Goal: Task Accomplishment & Management: Complete application form

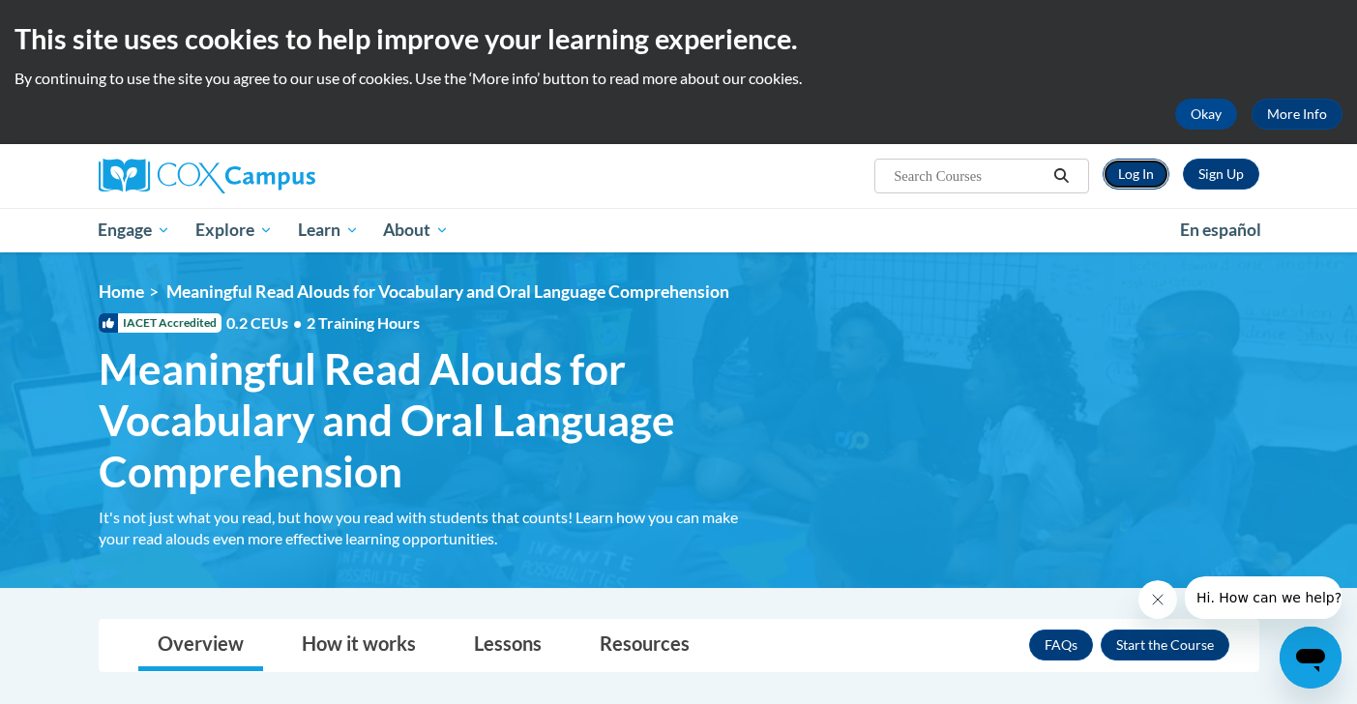
click at [1138, 169] on link "Log In" at bounding box center [1136, 174] width 67 height 31
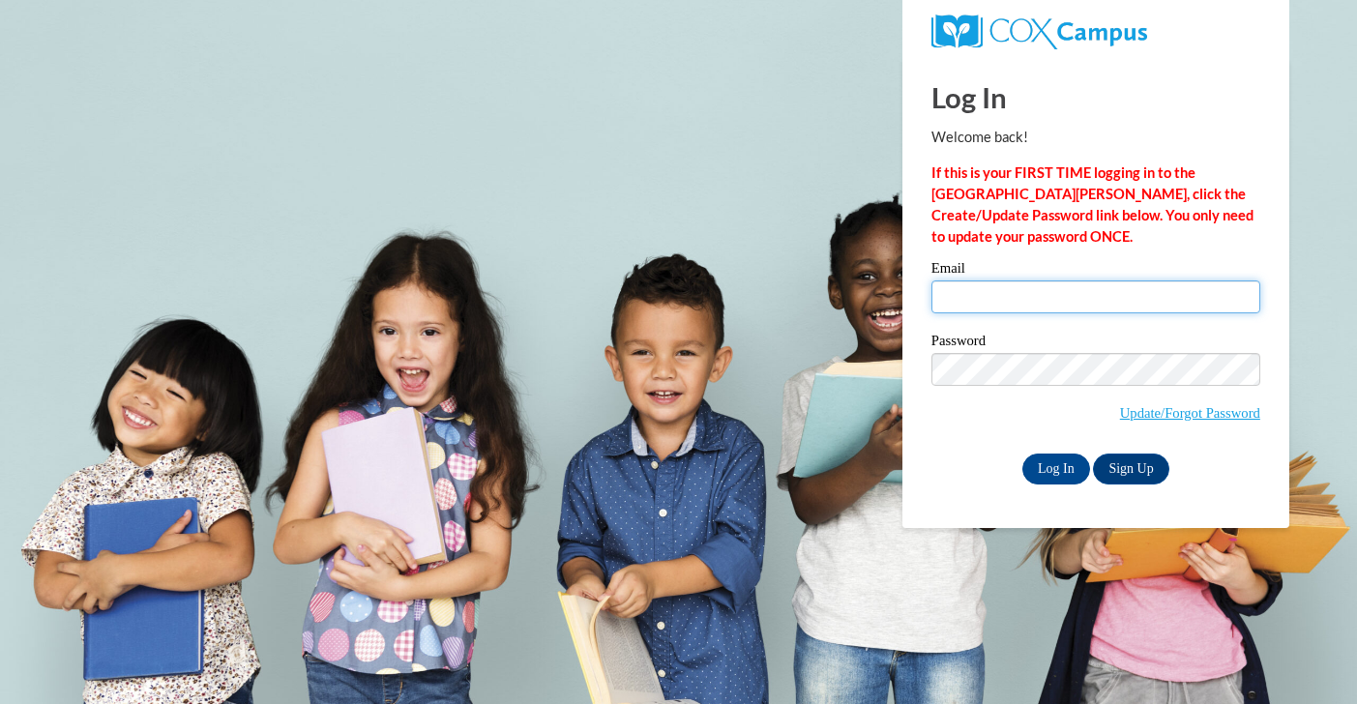
click at [1055, 300] on input "Email" at bounding box center [1095, 296] width 329 height 33
type input "Jktulia@gmail.com"
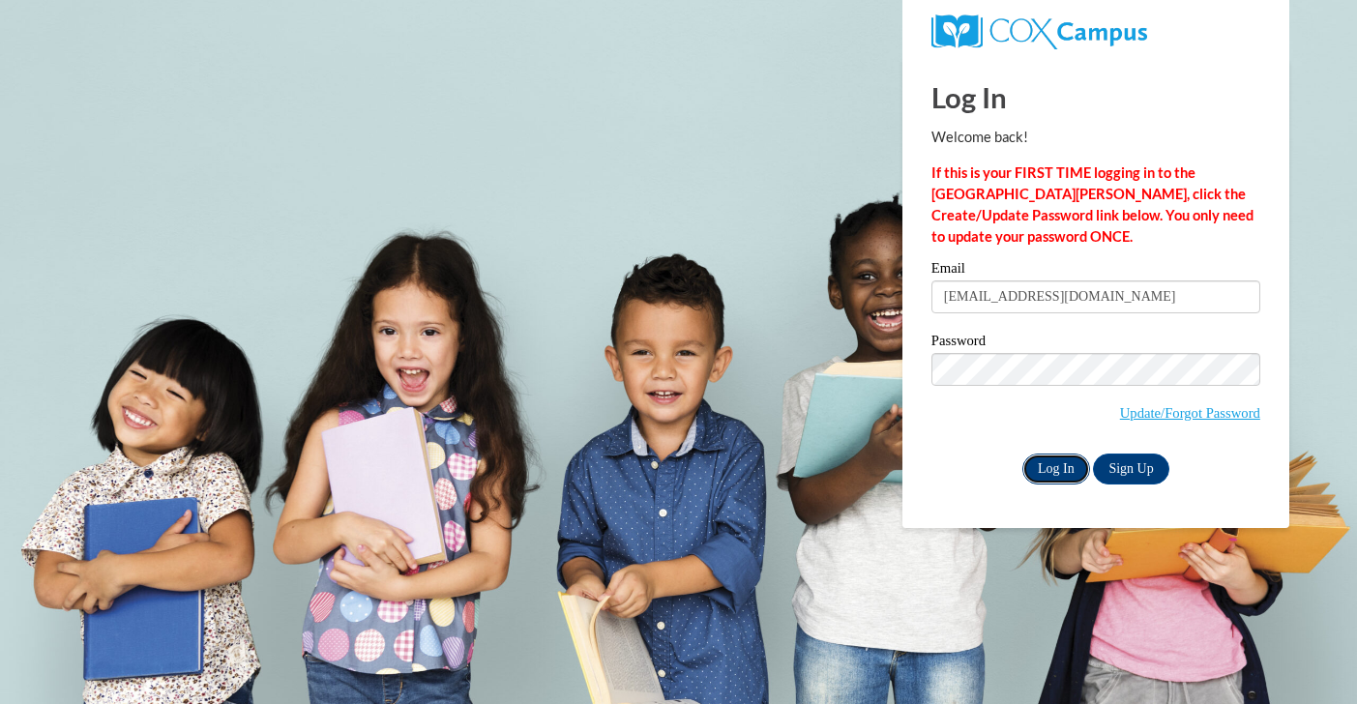
click at [1068, 469] on input "Log In" at bounding box center [1056, 469] width 68 height 31
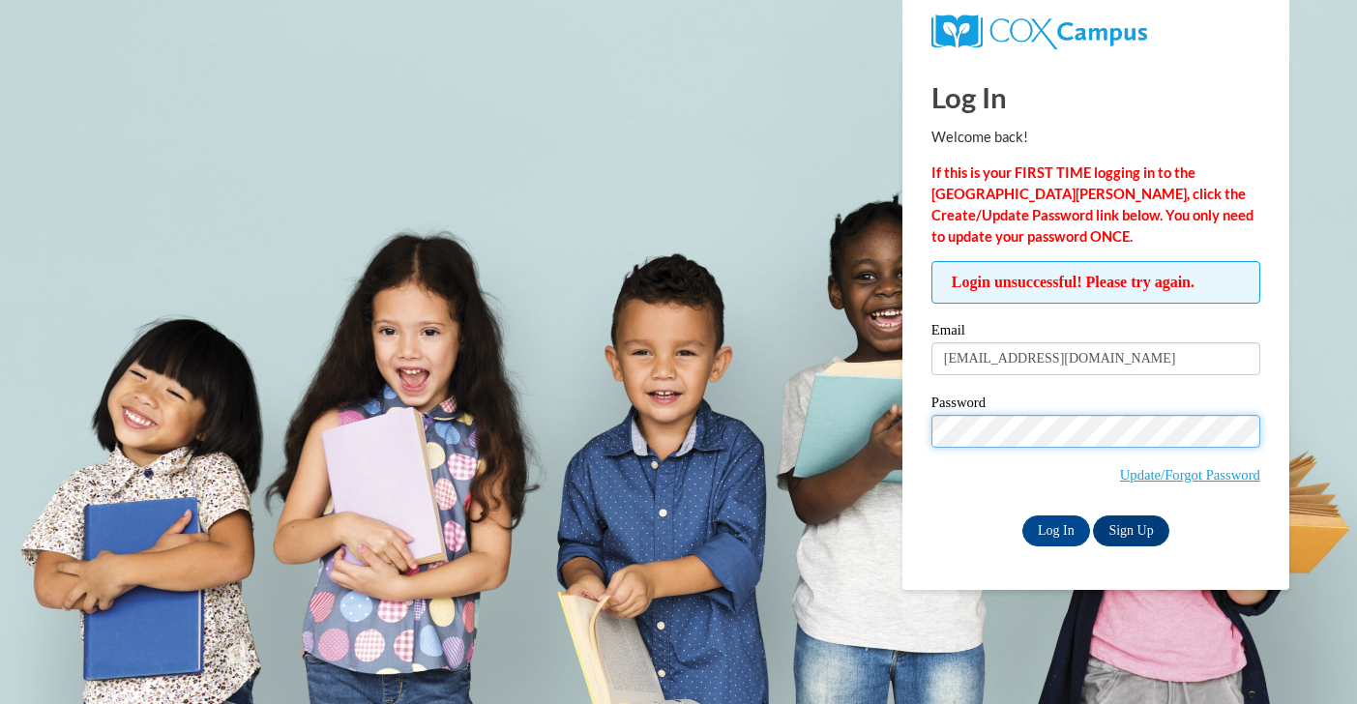
click at [1022, 515] on input "Log In" at bounding box center [1056, 530] width 68 height 31
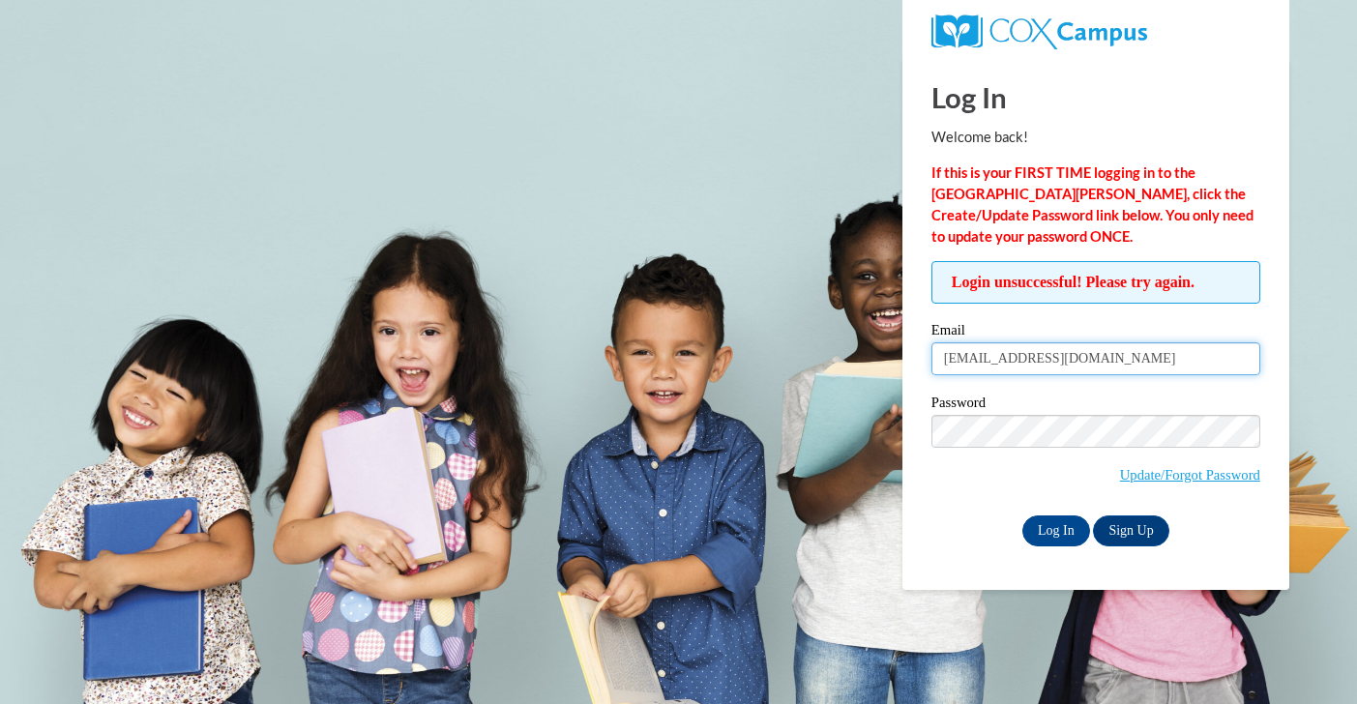
click at [1096, 367] on input "Jktulia@gmail.com" at bounding box center [1095, 358] width 329 height 33
click at [1096, 367] on input "[EMAIL_ADDRESS][DOMAIN_NAME]" at bounding box center [1095, 358] width 329 height 33
type input "jkharr5107@ung.edu"
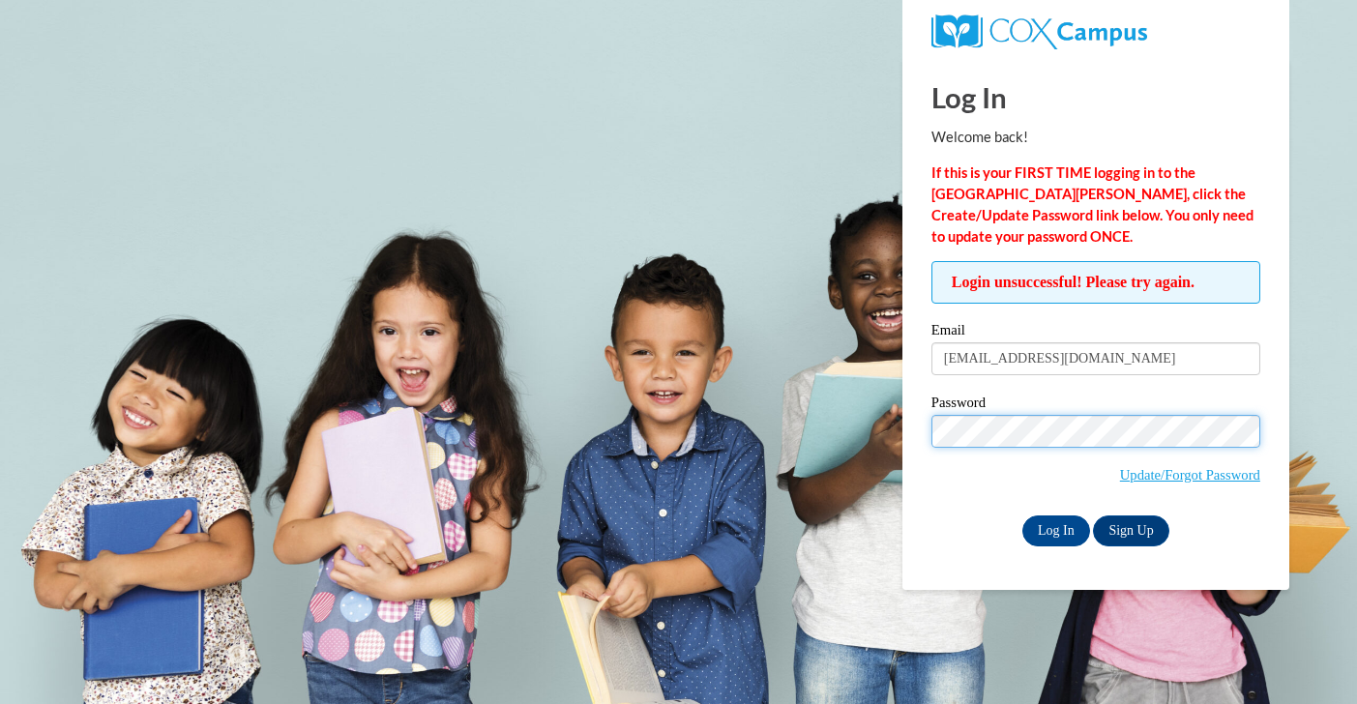
click at [1022, 515] on input "Log In" at bounding box center [1056, 530] width 68 height 31
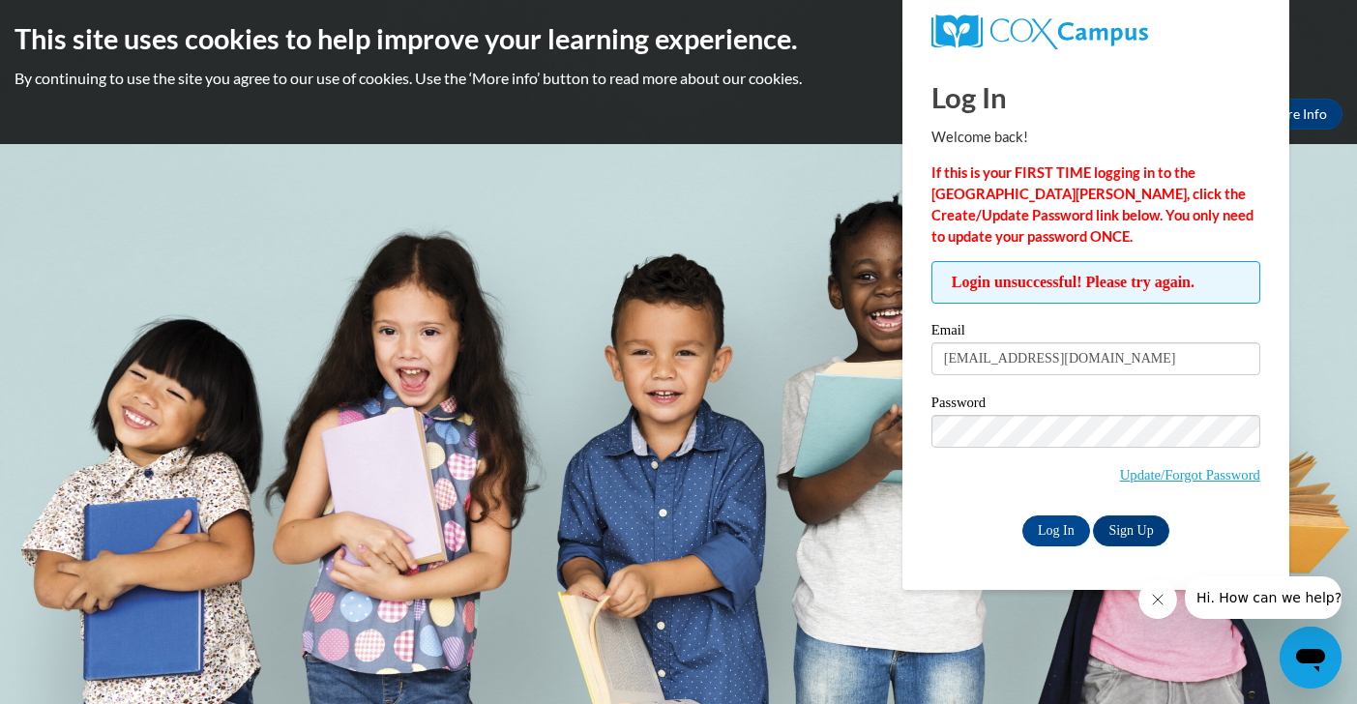
click at [1022, 515] on input "Log In" at bounding box center [1056, 530] width 68 height 31
click at [1162, 479] on link "Update/Forgot Password" at bounding box center [1190, 474] width 140 height 15
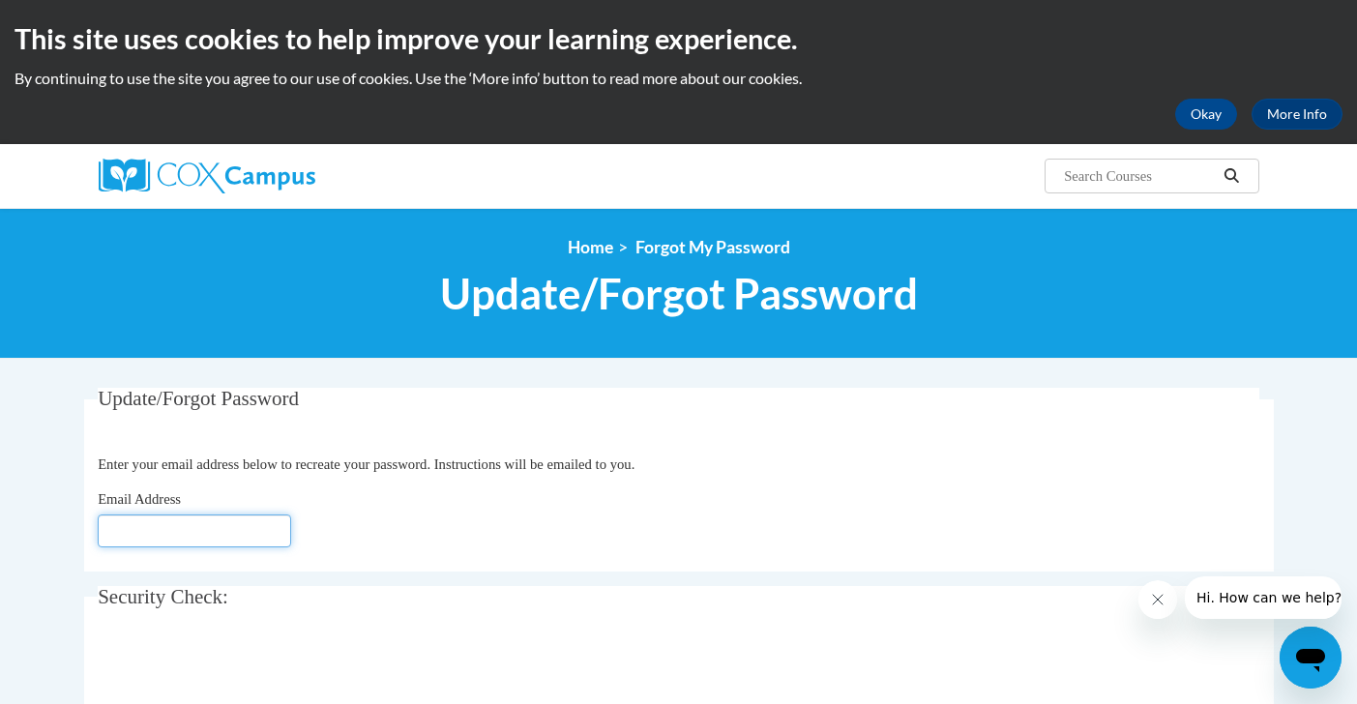
click at [218, 534] on input "Email Address" at bounding box center [194, 531] width 193 height 33
type input "[EMAIL_ADDRESS][DOMAIN_NAME]"
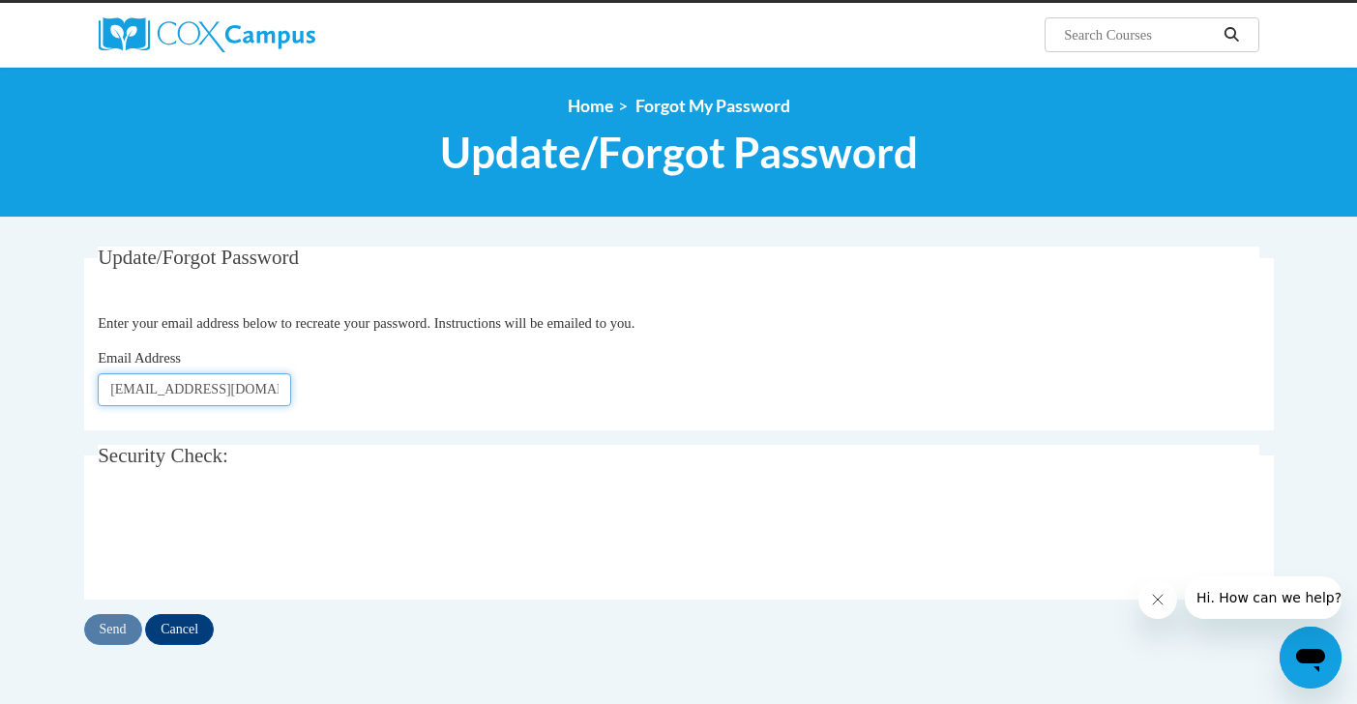
scroll to position [178, 0]
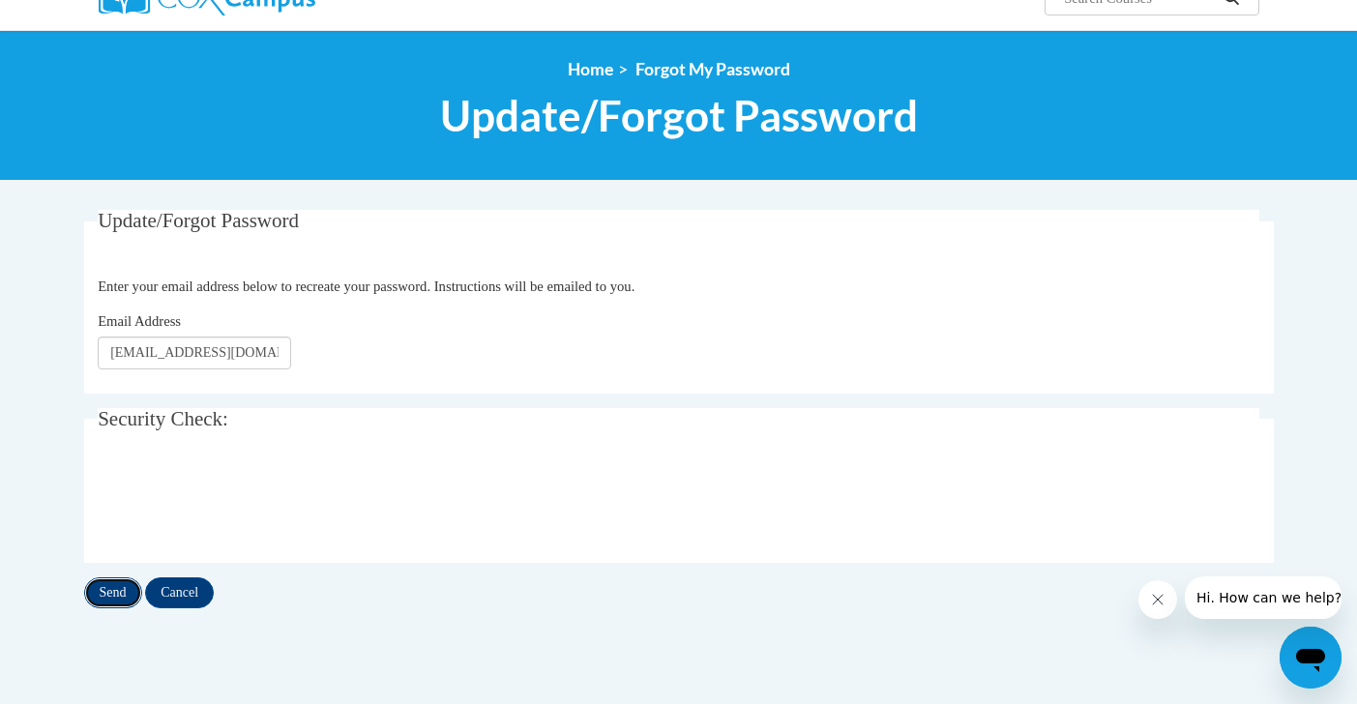
click at [111, 593] on input "Send" at bounding box center [113, 592] width 58 height 31
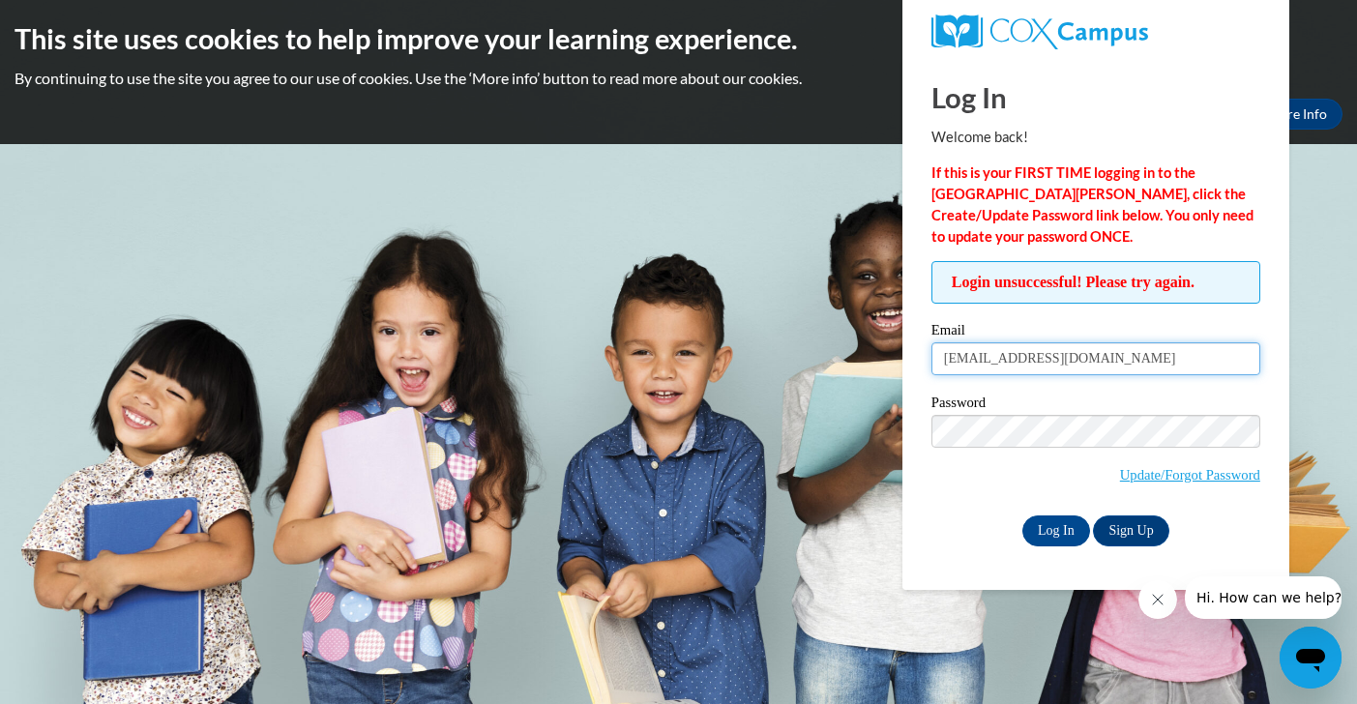
click at [1062, 356] on input "jkharr5107@ung.edu" at bounding box center [1095, 358] width 329 height 33
type input "[EMAIL_ADDRESS][DOMAIN_NAME]"
click at [1050, 523] on input "Log In" at bounding box center [1056, 530] width 68 height 31
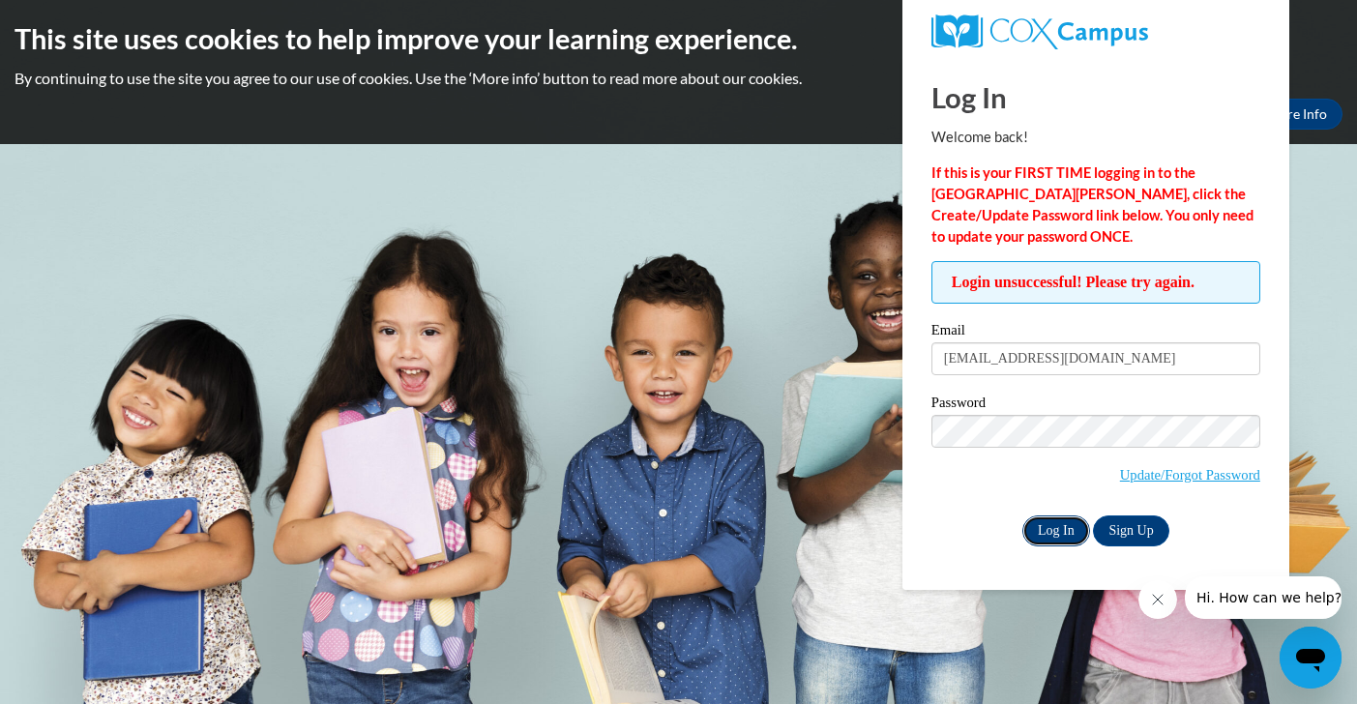
click at [1056, 522] on input "Log In" at bounding box center [1056, 530] width 68 height 31
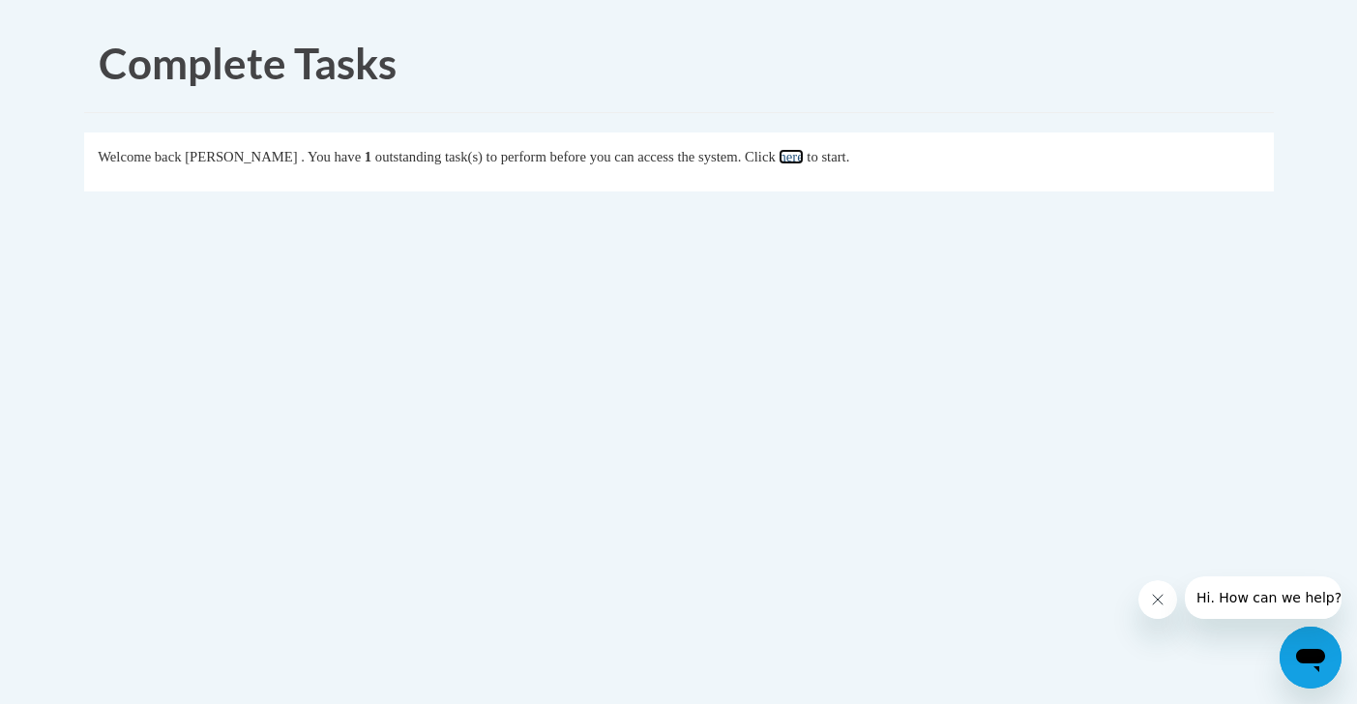
click at [803, 156] on link "here" at bounding box center [791, 156] width 24 height 15
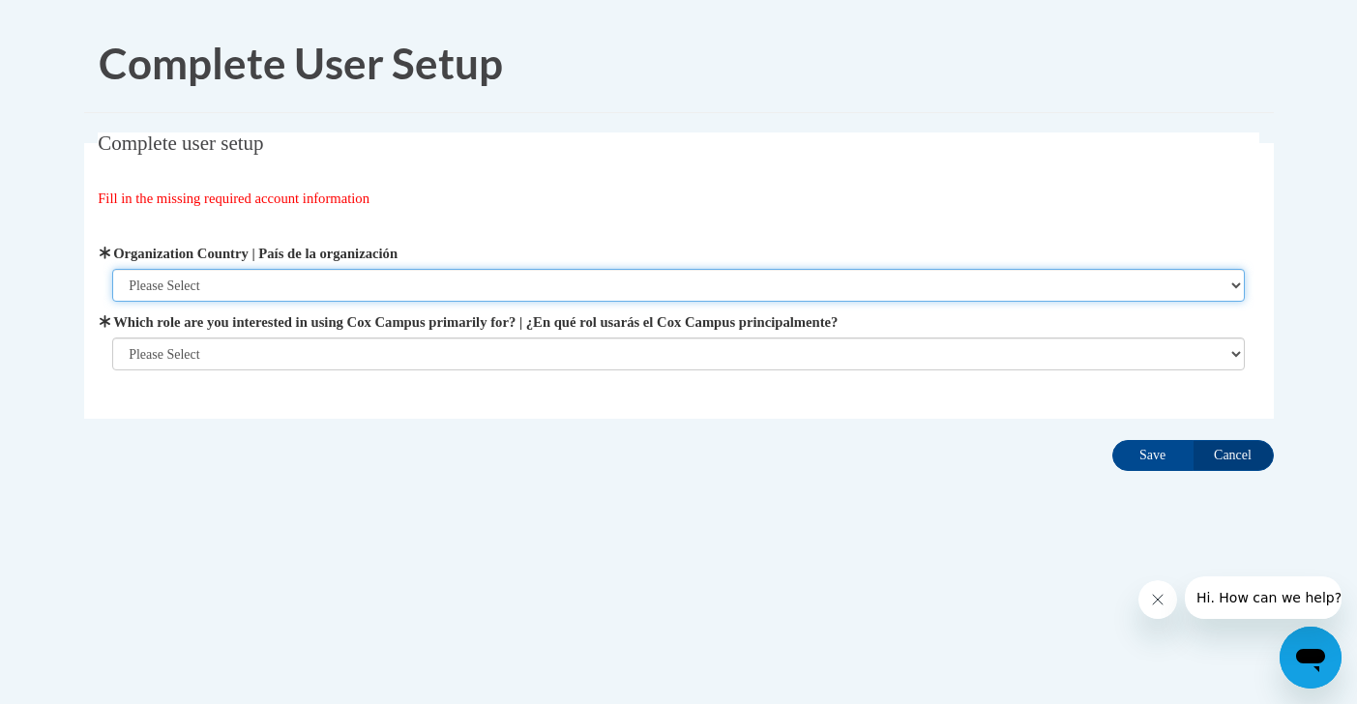
click at [485, 290] on select "Please Select [GEOGRAPHIC_DATA] | [GEOGRAPHIC_DATA] Outside of [GEOGRAPHIC_DATA…" at bounding box center [678, 285] width 1132 height 33
select select "ad49bcad-a171-4b2e-b99c-48b446064914"
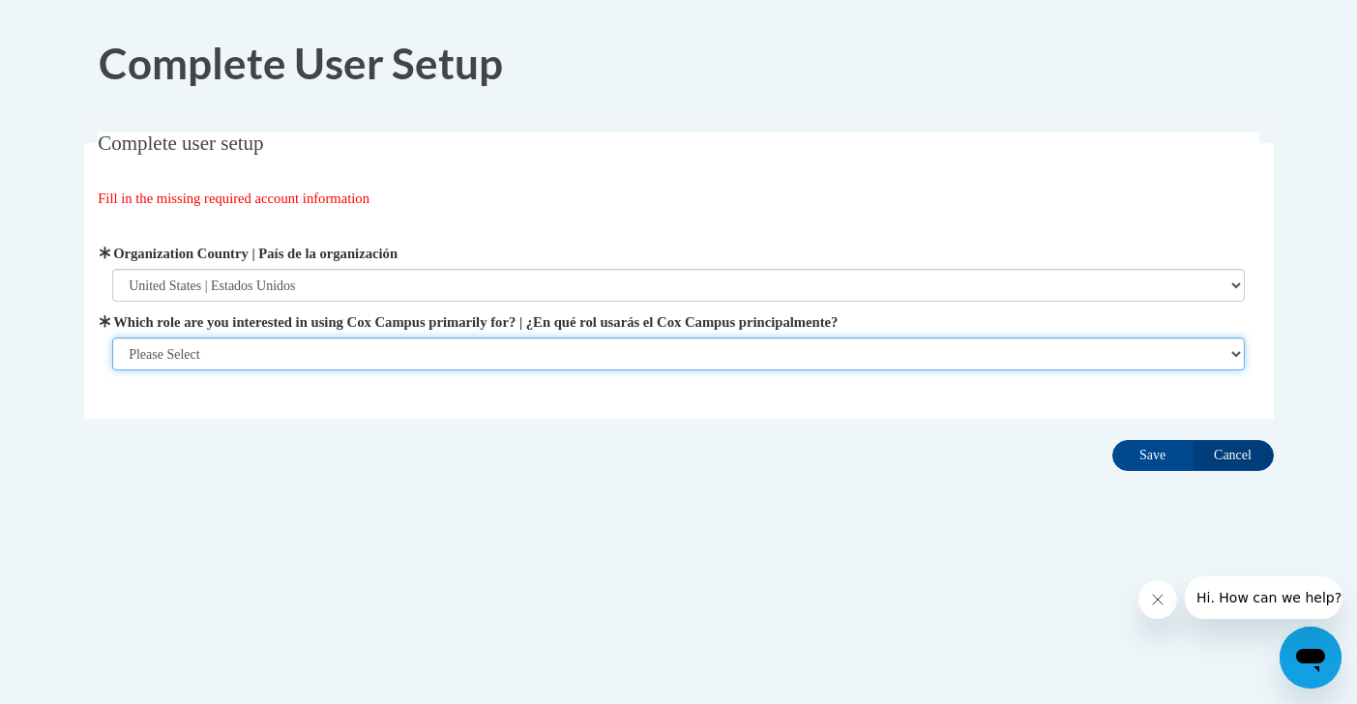
click at [471, 355] on select "Please Select College/University | Colegio/Universidad Community/Nonprofit Part…" at bounding box center [678, 354] width 1132 height 33
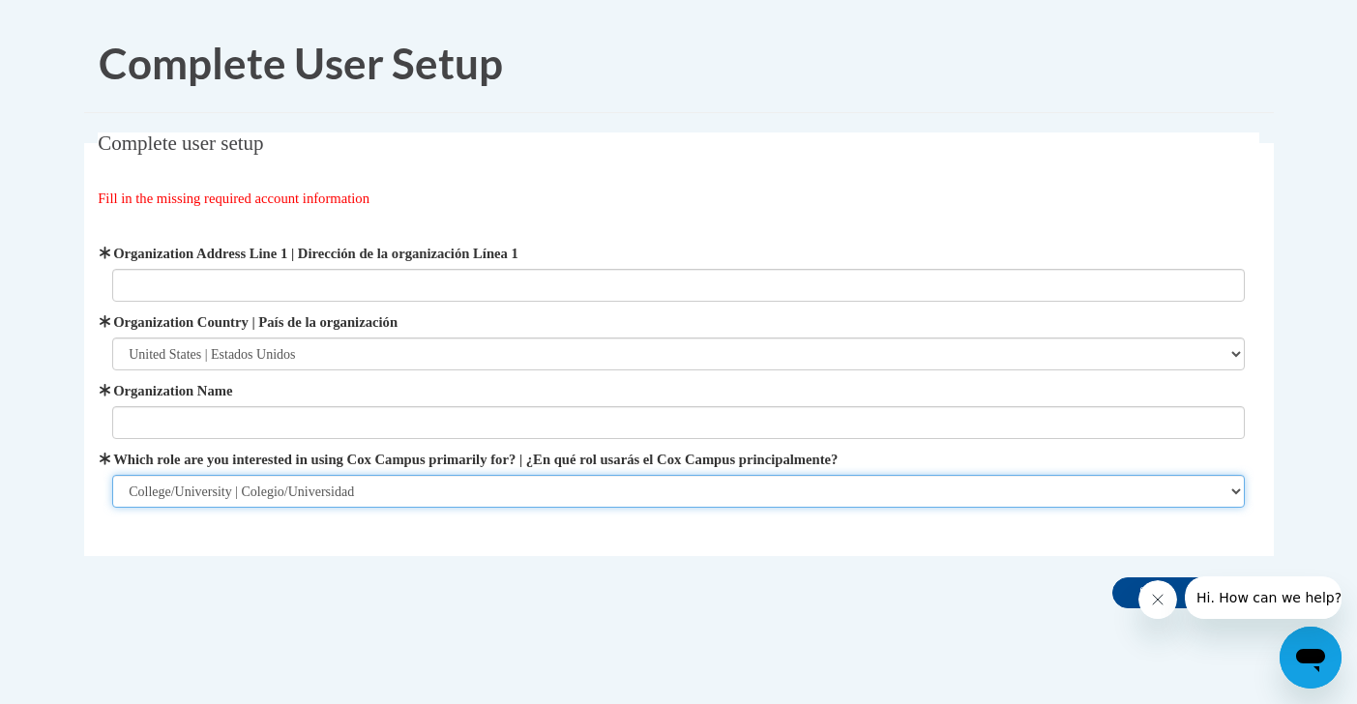
click at [398, 482] on select "Please Select College/University | Colegio/Universidad Community/Nonprofit Part…" at bounding box center [678, 491] width 1132 height 33
click at [357, 496] on select "Please Select College/University | Colegio/Universidad Community/Nonprofit Part…" at bounding box center [678, 491] width 1132 height 33
select select "5a18ea06-2b54-4451-96f2-d152daf9eac5"
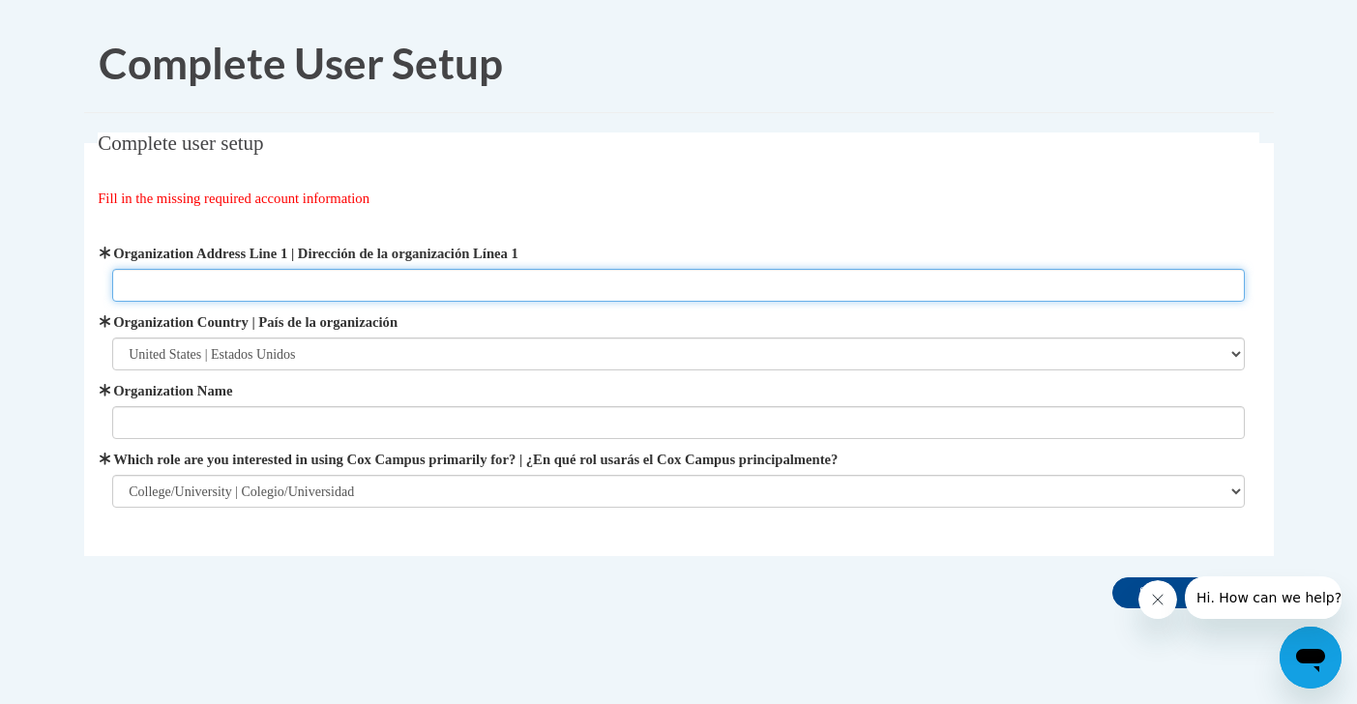
click at [362, 290] on input "Organization Address Line 1 | Dirección de la organización Línea 1" at bounding box center [678, 285] width 1132 height 33
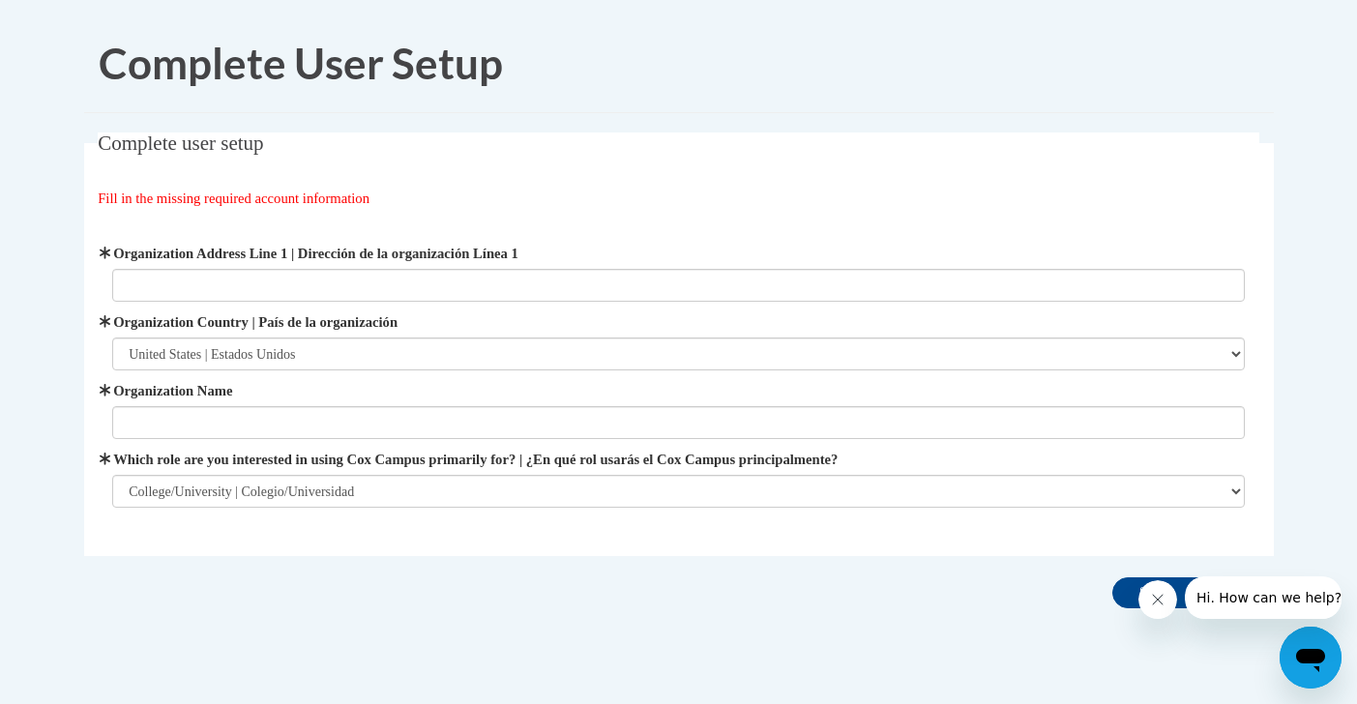
click at [469, 184] on fieldset "Complete user setup Fill in the missing required account information User Profi…" at bounding box center [679, 344] width 1190 height 424
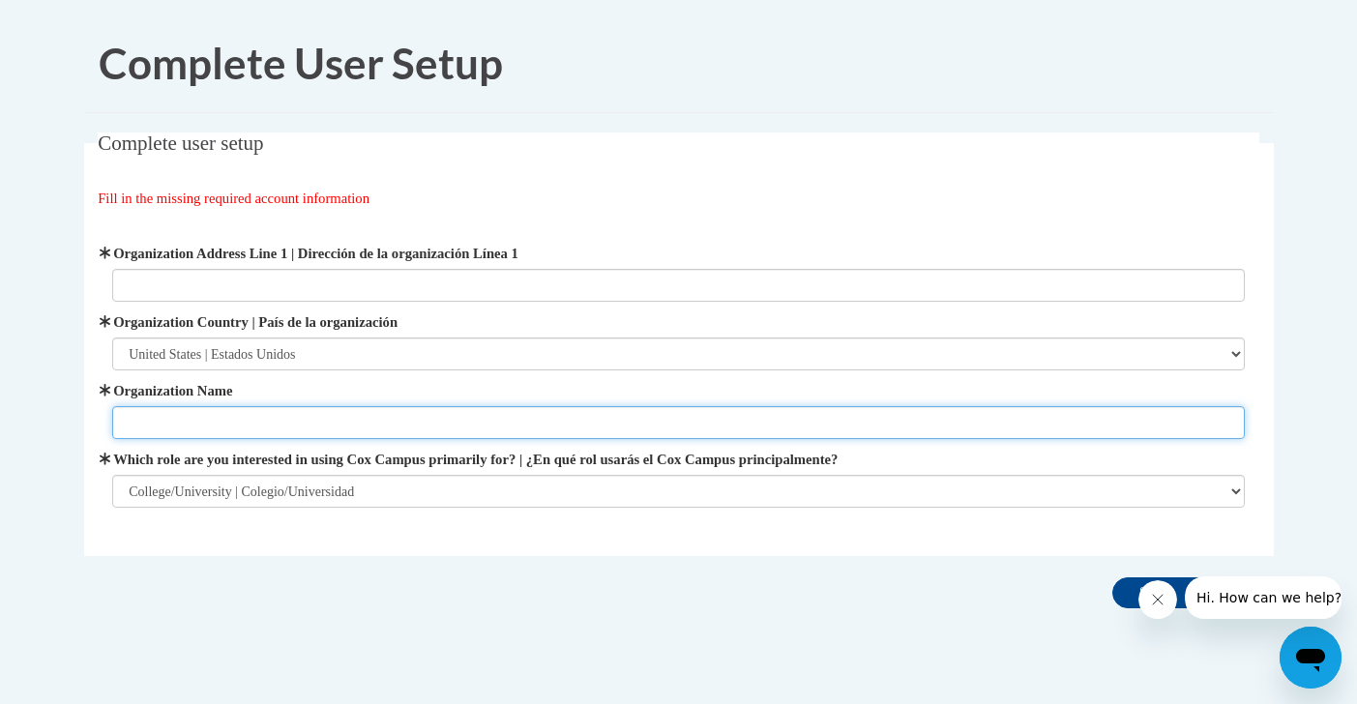
click at [362, 417] on input "Organization Name" at bounding box center [678, 422] width 1132 height 33
type input "[GEOGRAPHIC_DATA][US_STATE]"
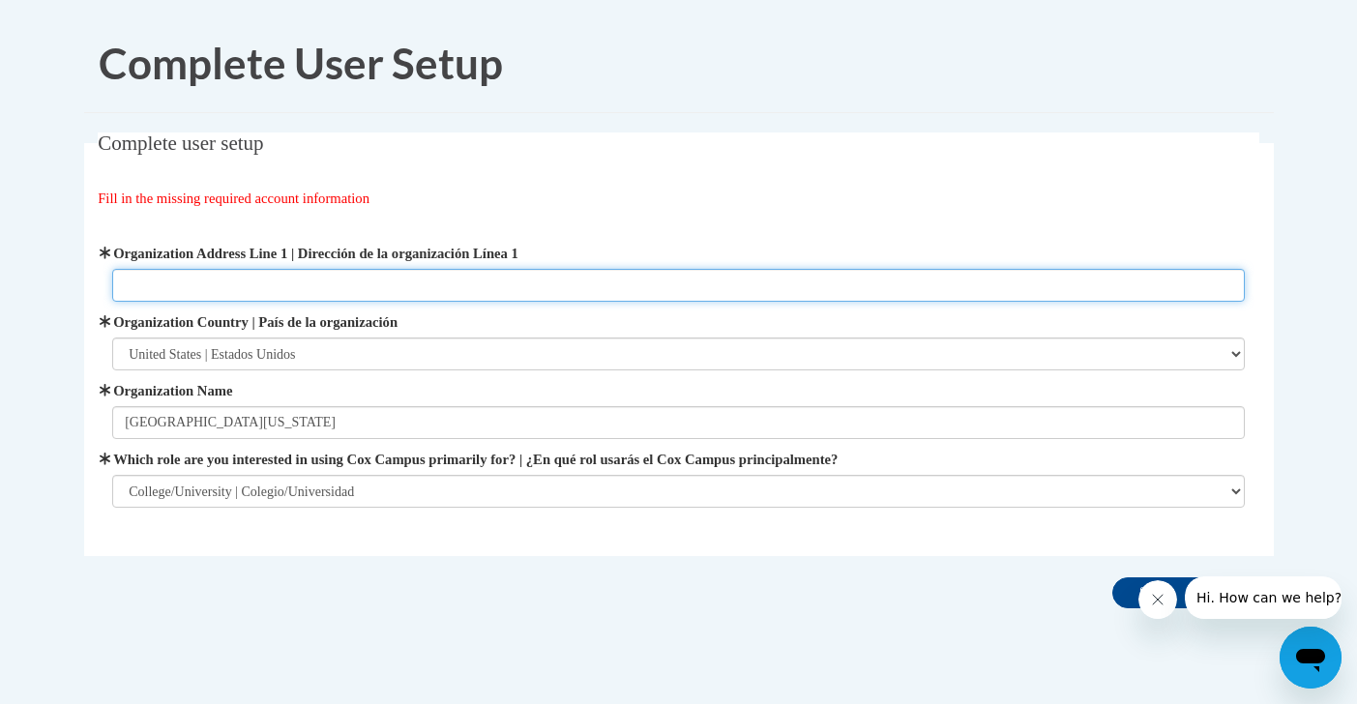
click at [349, 280] on input "Organization Address Line 1 | Dirección de la organización Línea 1" at bounding box center [678, 285] width 1132 height 33
paste input "[STREET_ADDRESS]"
type input "[STREET_ADDRESS]"
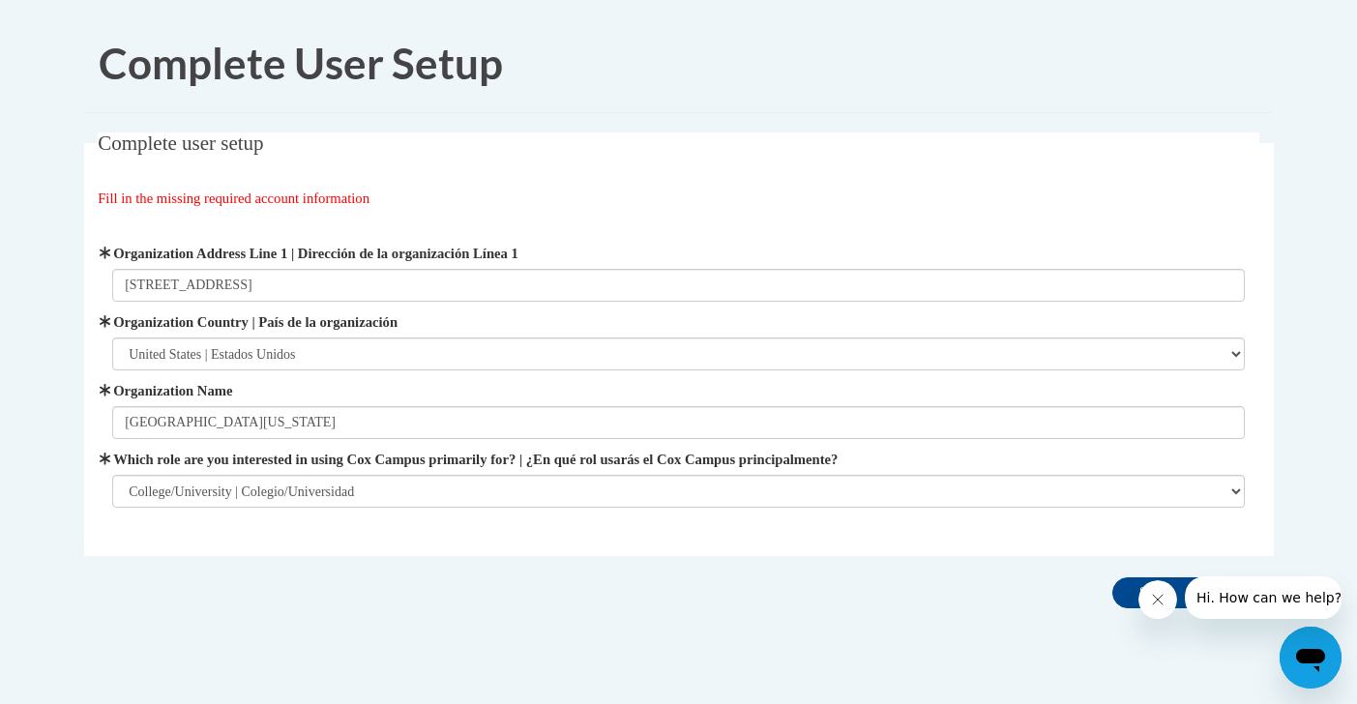
click at [1160, 600] on icon "Close message from company" at bounding box center [1157, 599] width 15 height 15
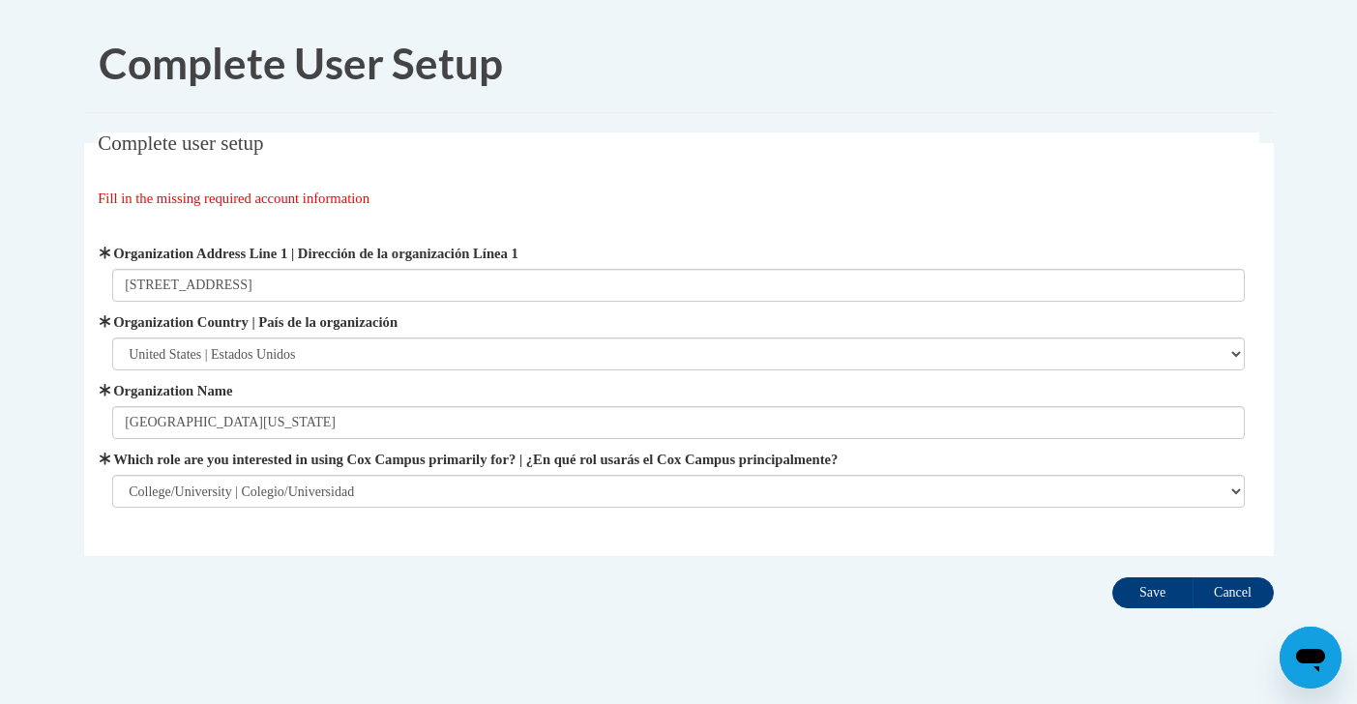
click at [1153, 588] on input "Save" at bounding box center [1152, 592] width 81 height 31
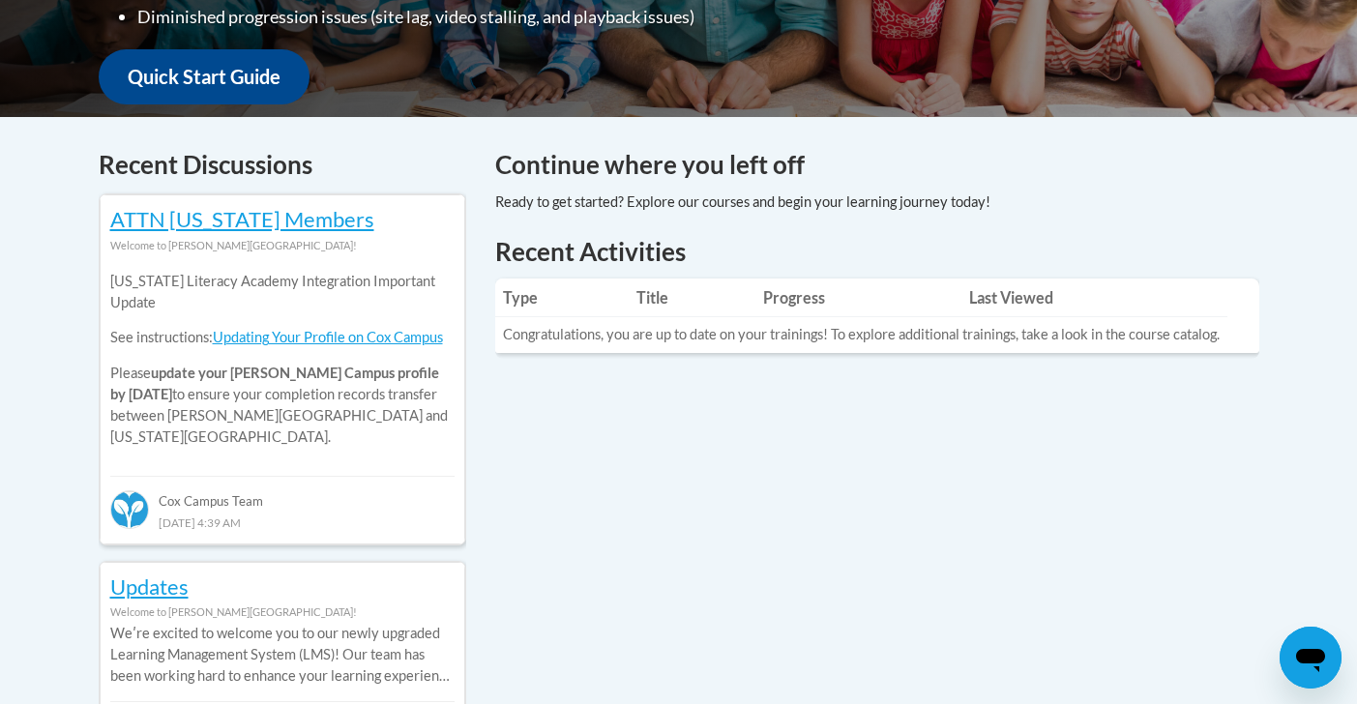
scroll to position [707, 0]
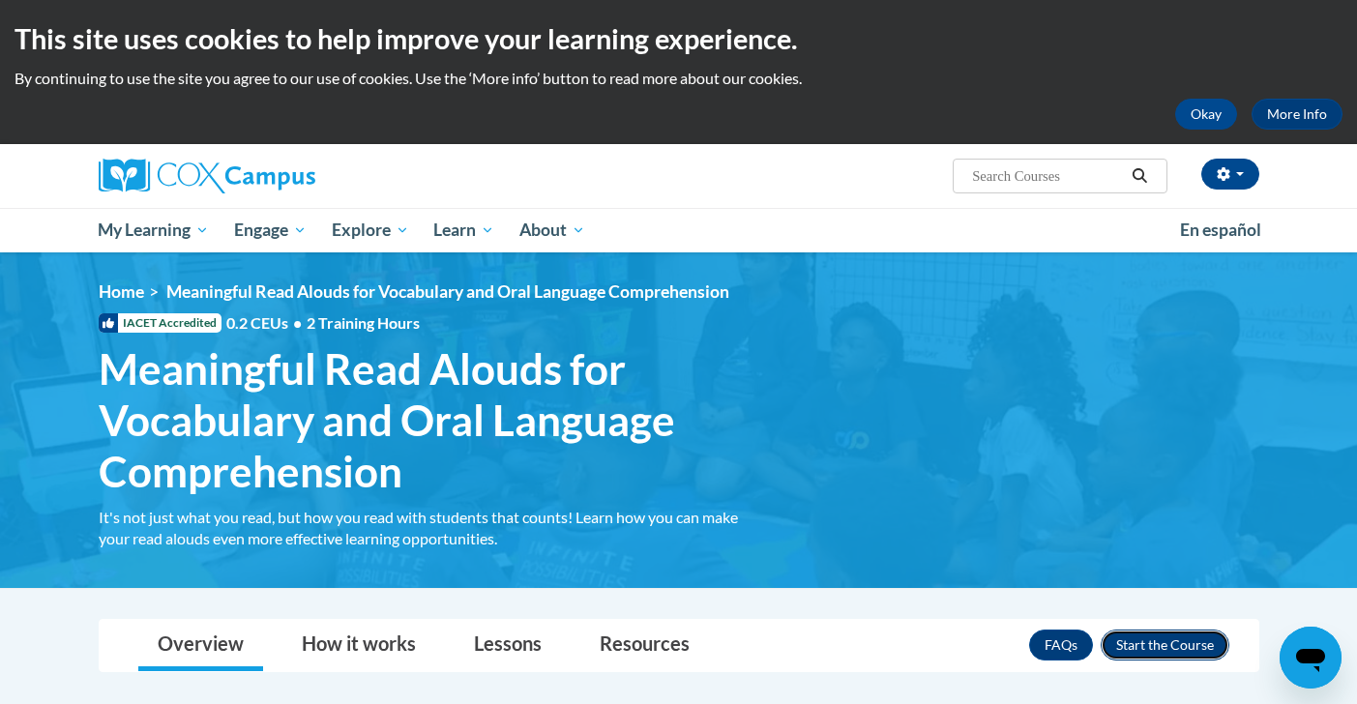
click at [1131, 655] on button "Enroll" at bounding box center [1165, 645] width 129 height 31
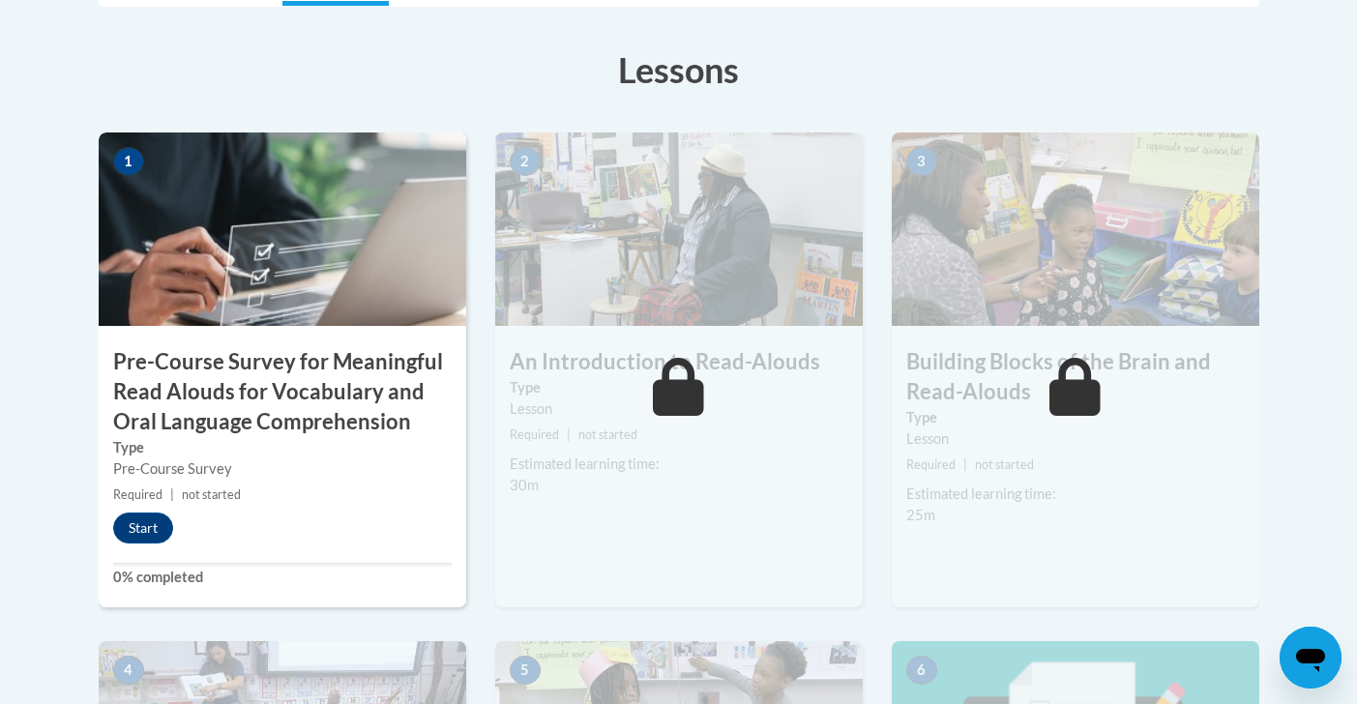
scroll to position [560, 0]
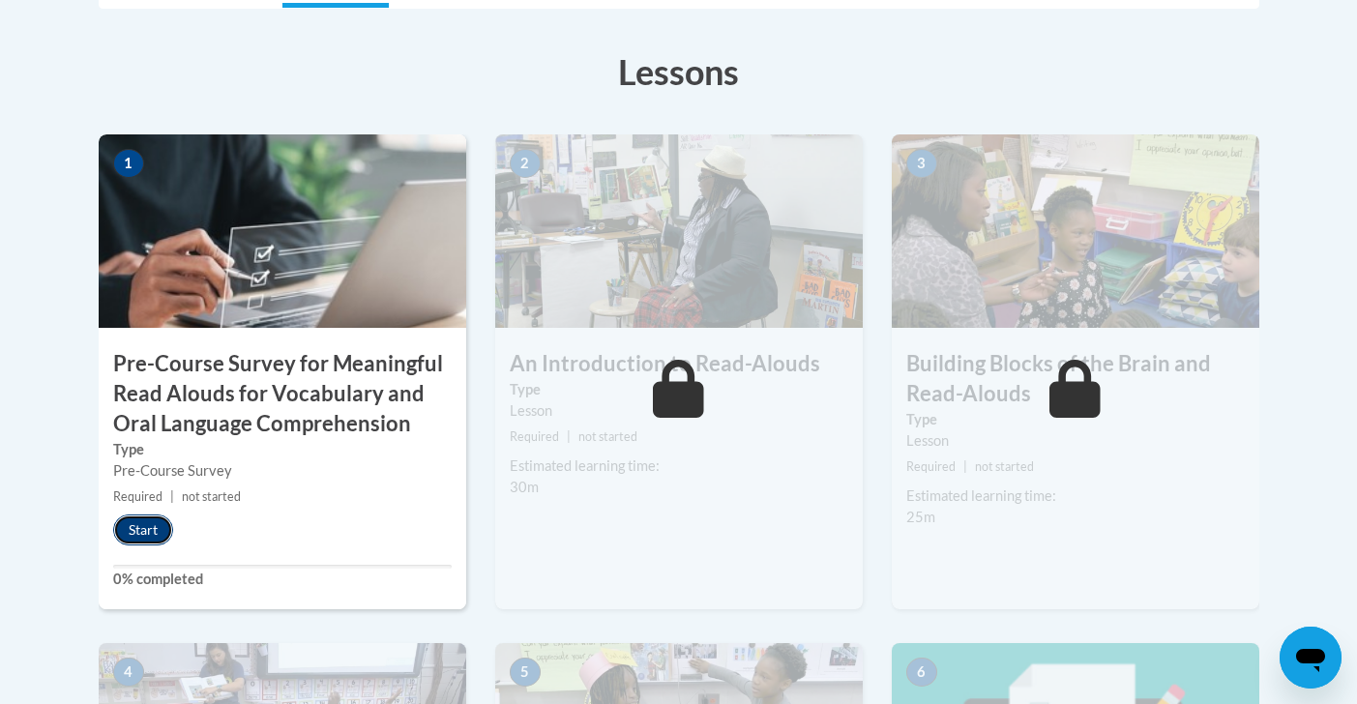
click at [137, 532] on button "Start" at bounding box center [143, 530] width 60 height 31
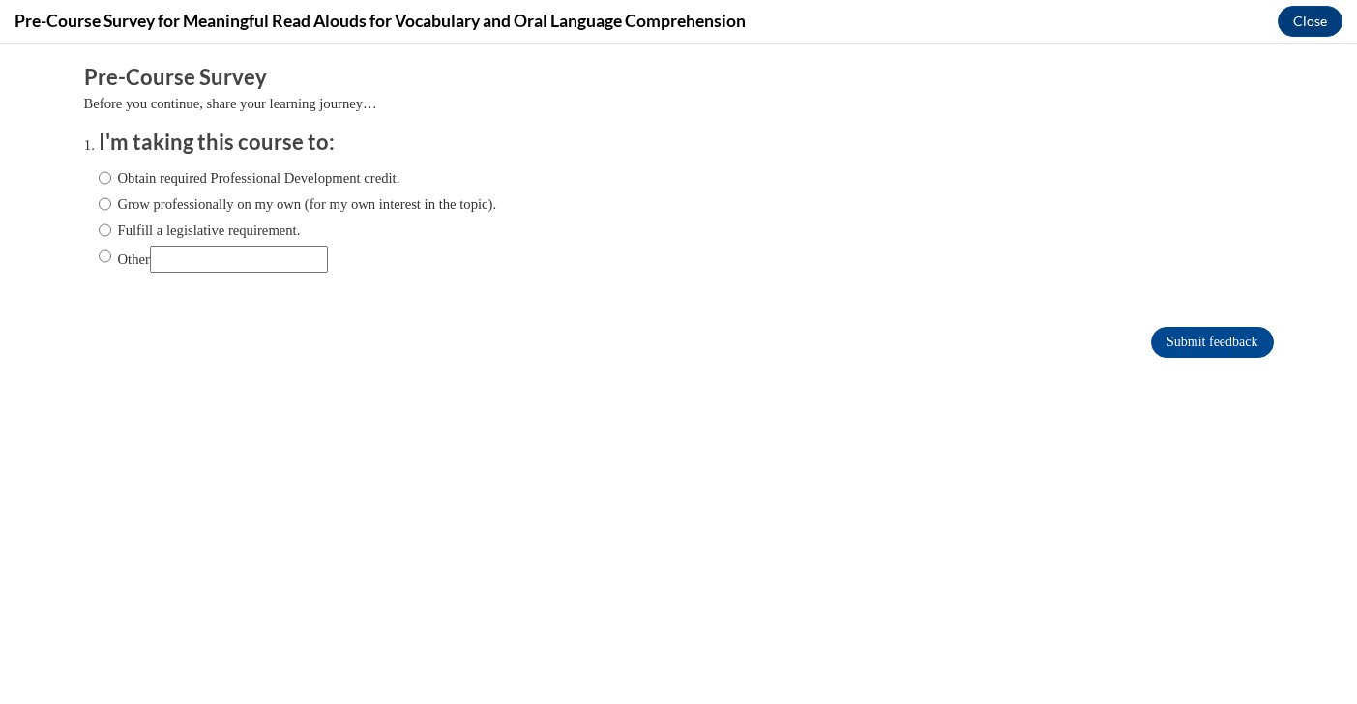
scroll to position [0, 0]
click at [102, 176] on input "Obtain required Professional Development credit." at bounding box center [105, 177] width 13 height 21
radio input "true"
click at [1179, 343] on input "Submit feedback" at bounding box center [1212, 342] width 122 height 31
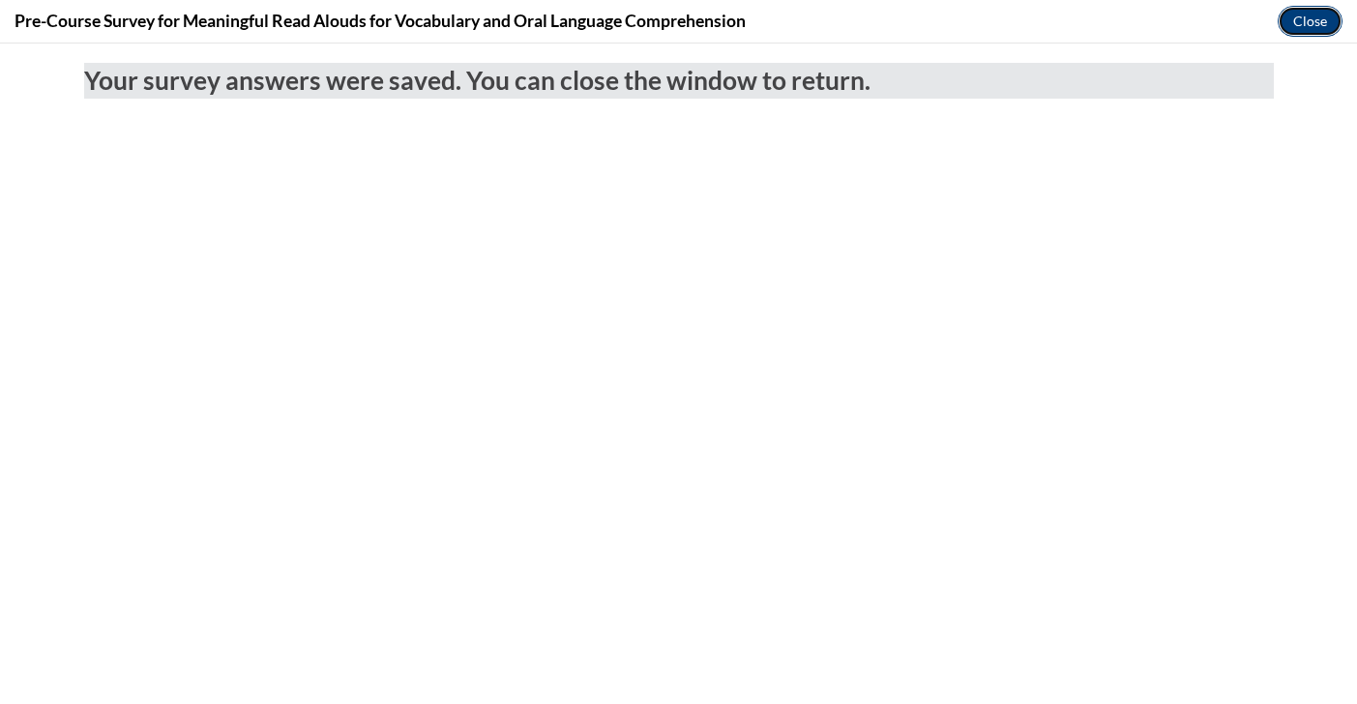
click at [1316, 17] on button "Close" at bounding box center [1310, 21] width 65 height 31
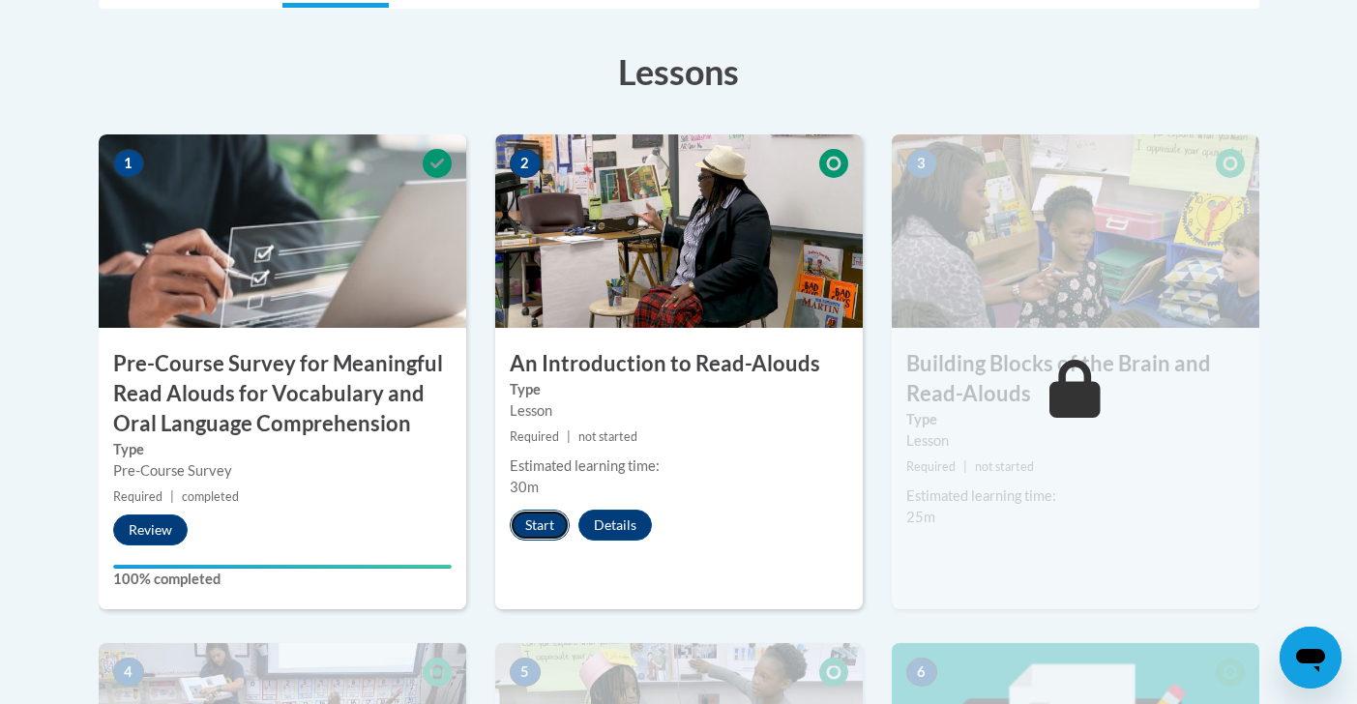
click at [553, 521] on button "Start" at bounding box center [540, 525] width 60 height 31
